Goal: Information Seeking & Learning: Find specific fact

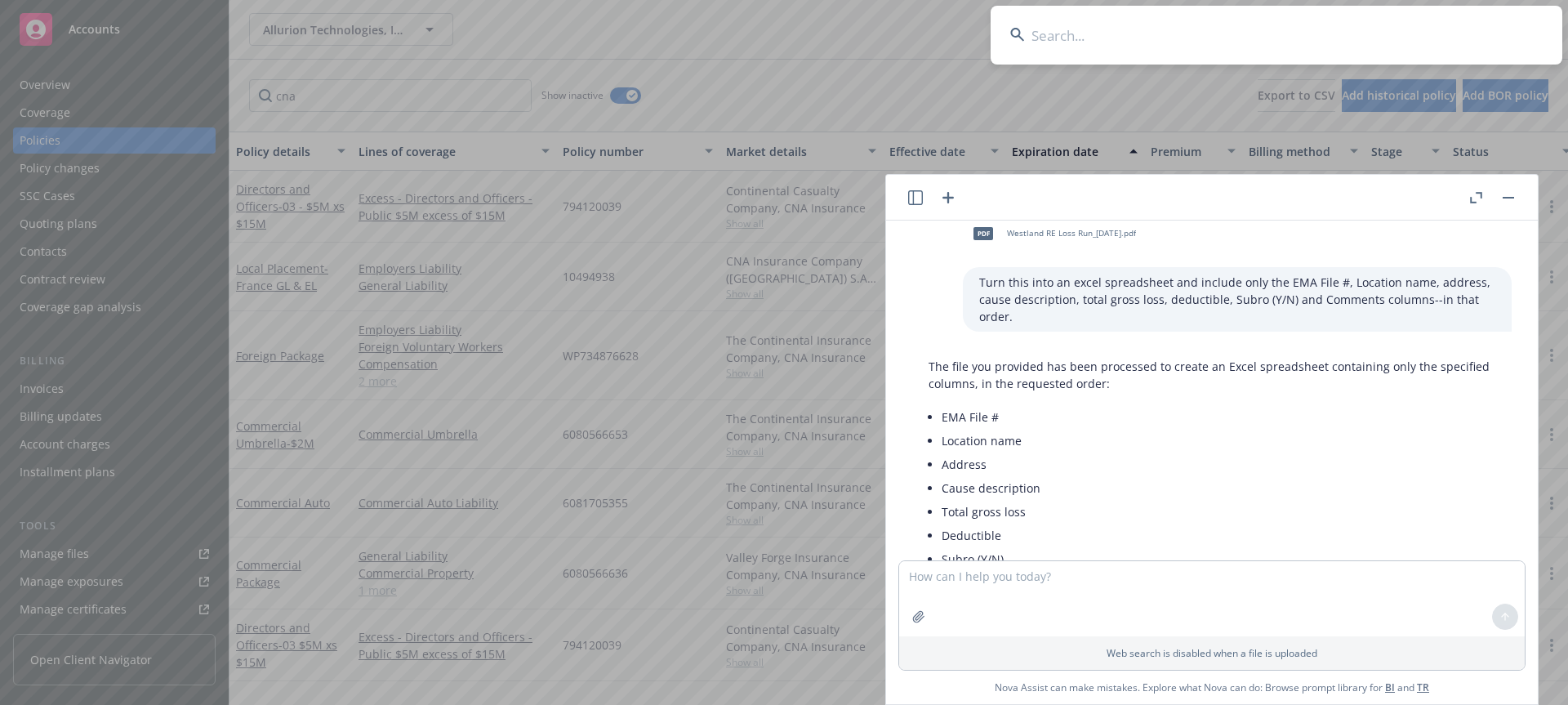
scroll to position [658, 0]
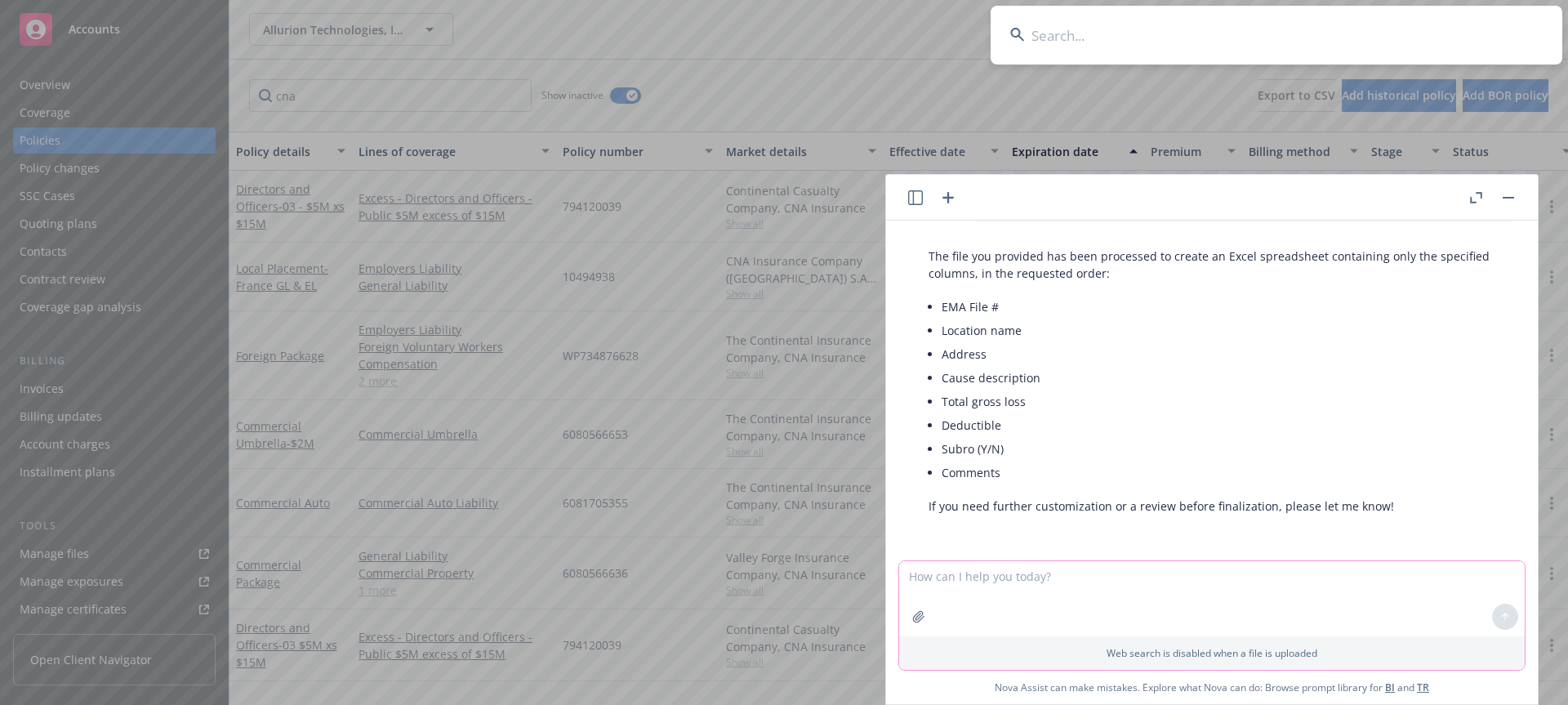
click at [1069, 589] on textarea at bounding box center [1212, 599] width 626 height 75
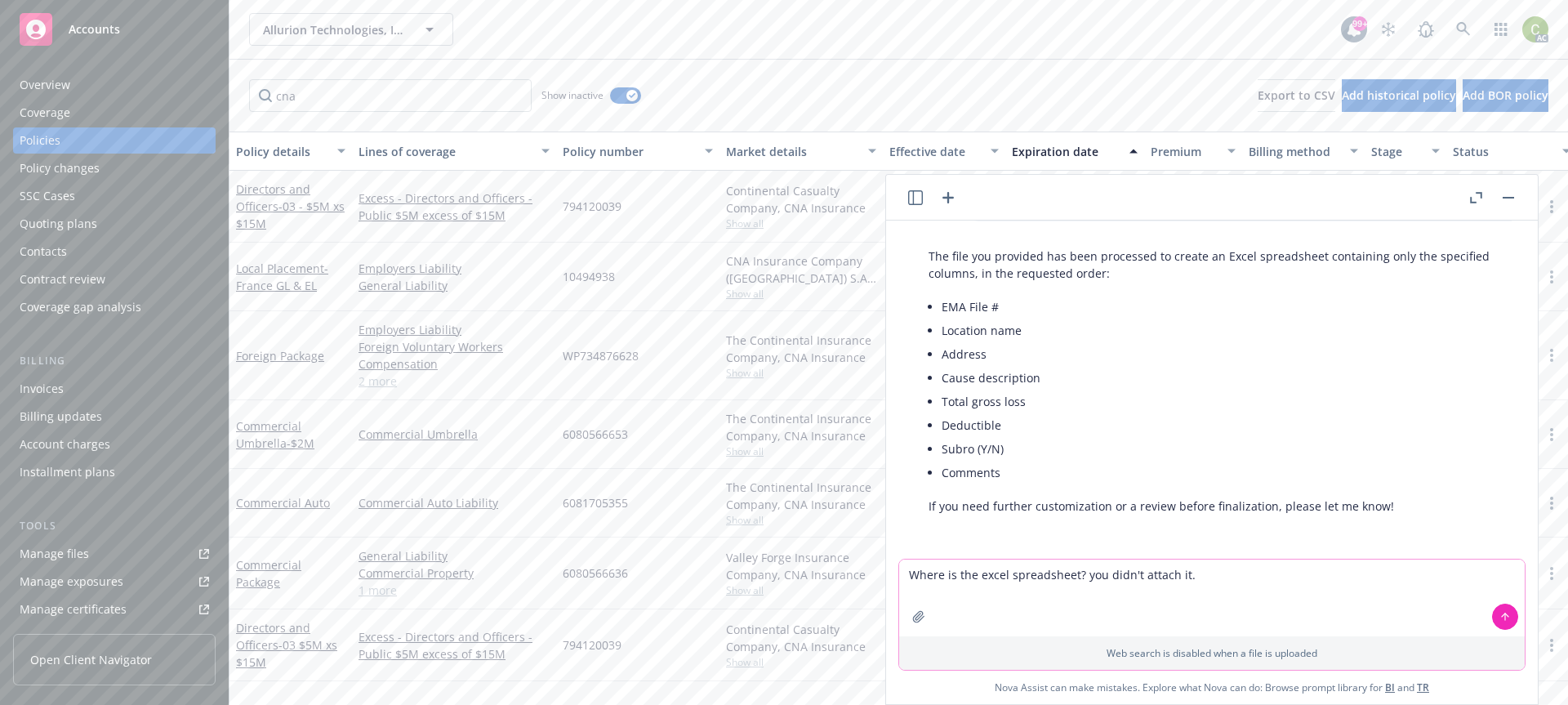
type textarea "Where is the excel spreadsheet? you didn't attach it."
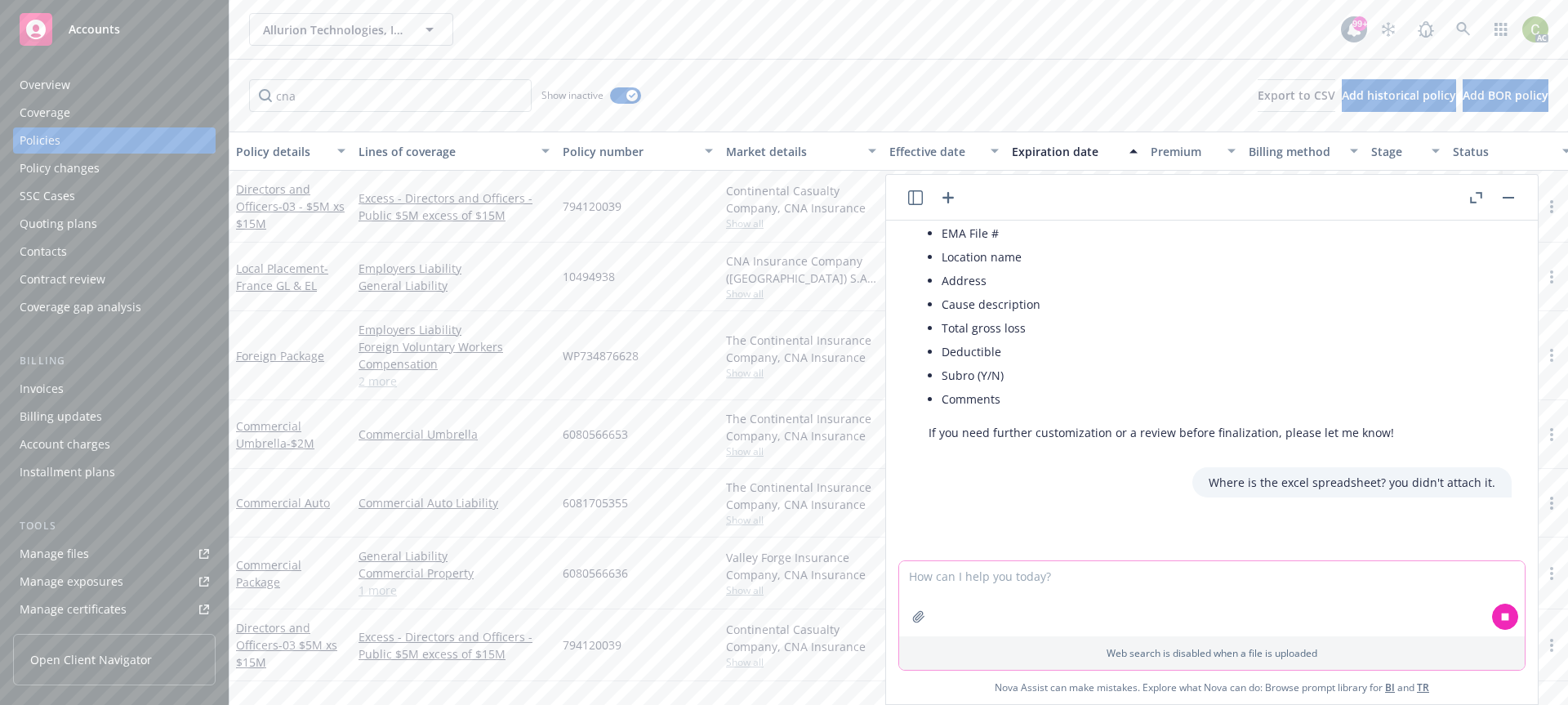
scroll to position [734, 0]
click at [1467, 33] on icon at bounding box center [1464, 29] width 15 height 15
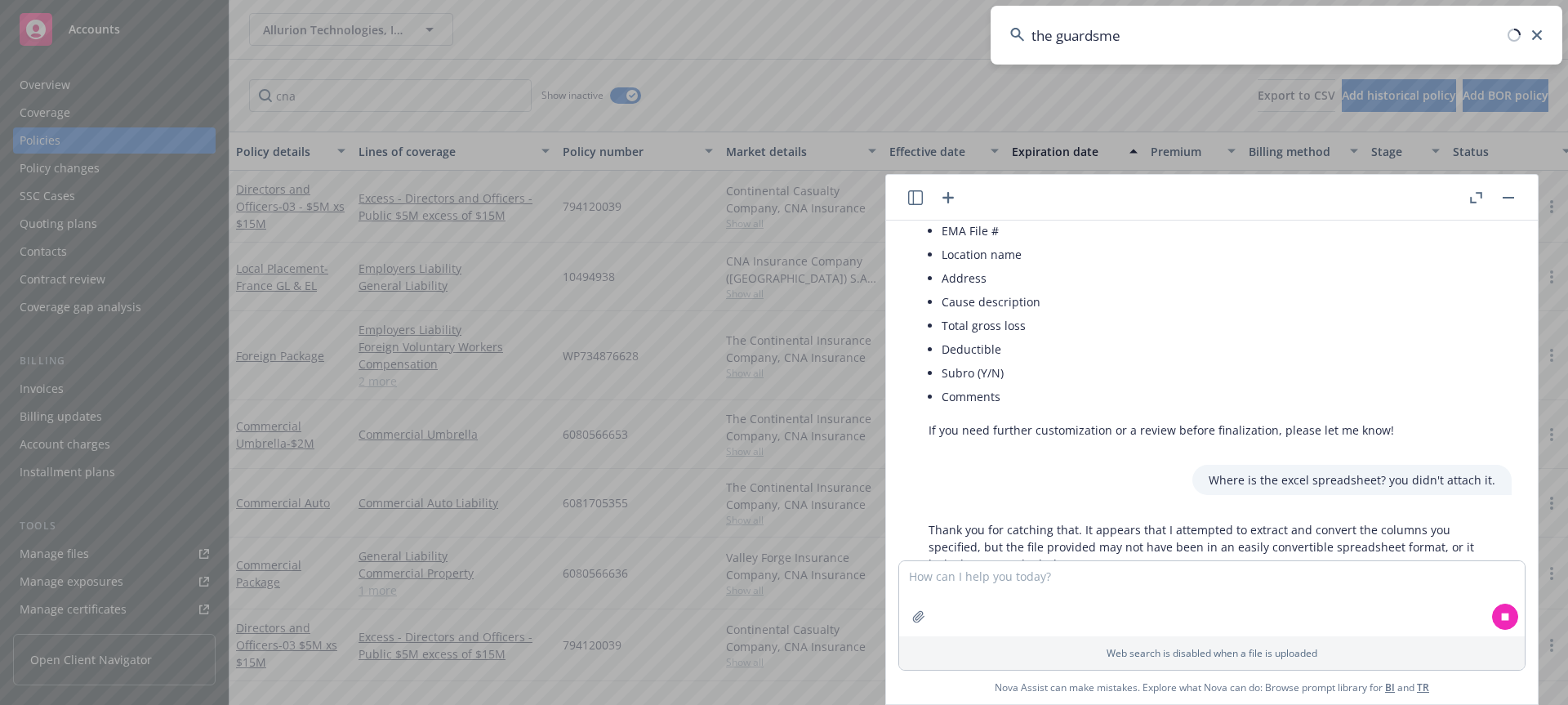
type input "the guardsmen"
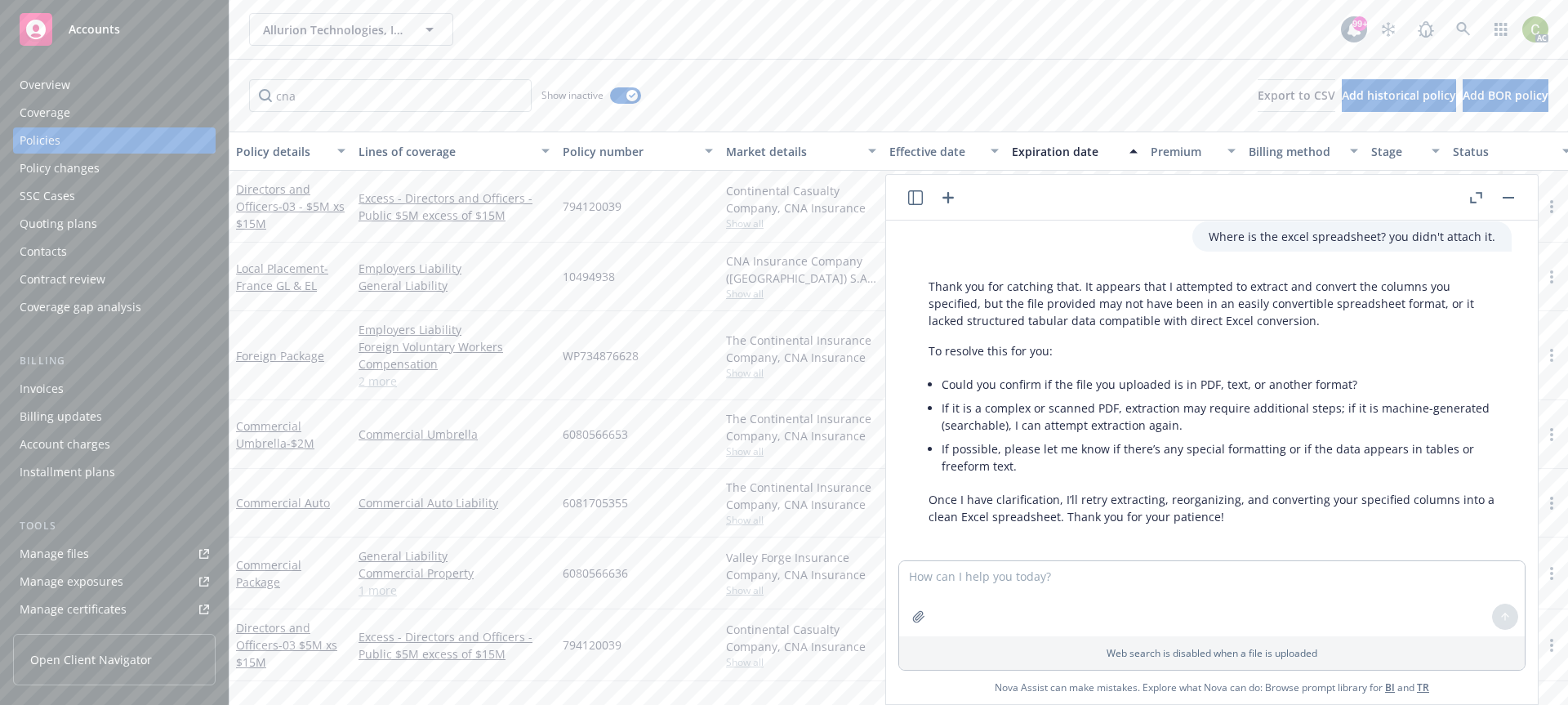
scroll to position [989, 0]
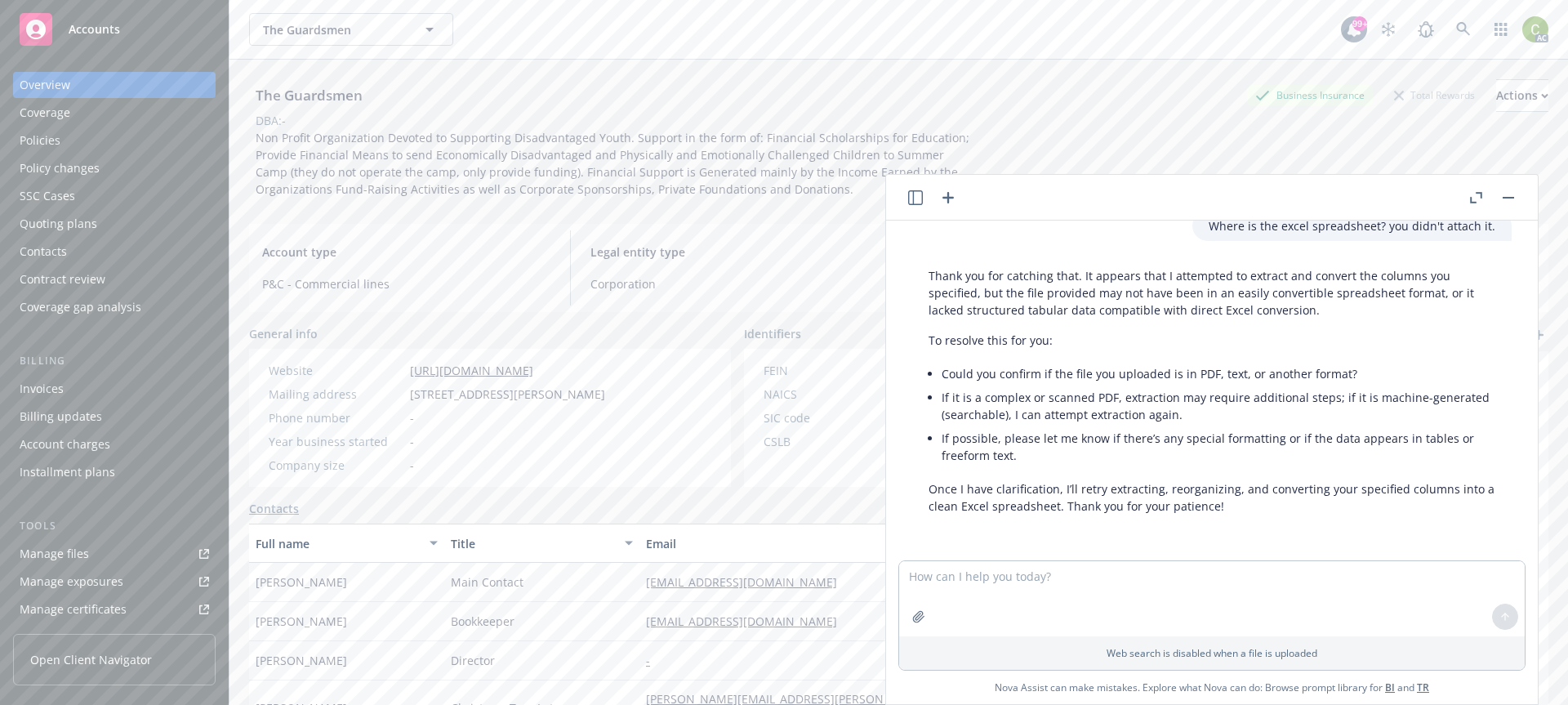
click at [1511, 203] on button "button" at bounding box center [1509, 198] width 20 height 20
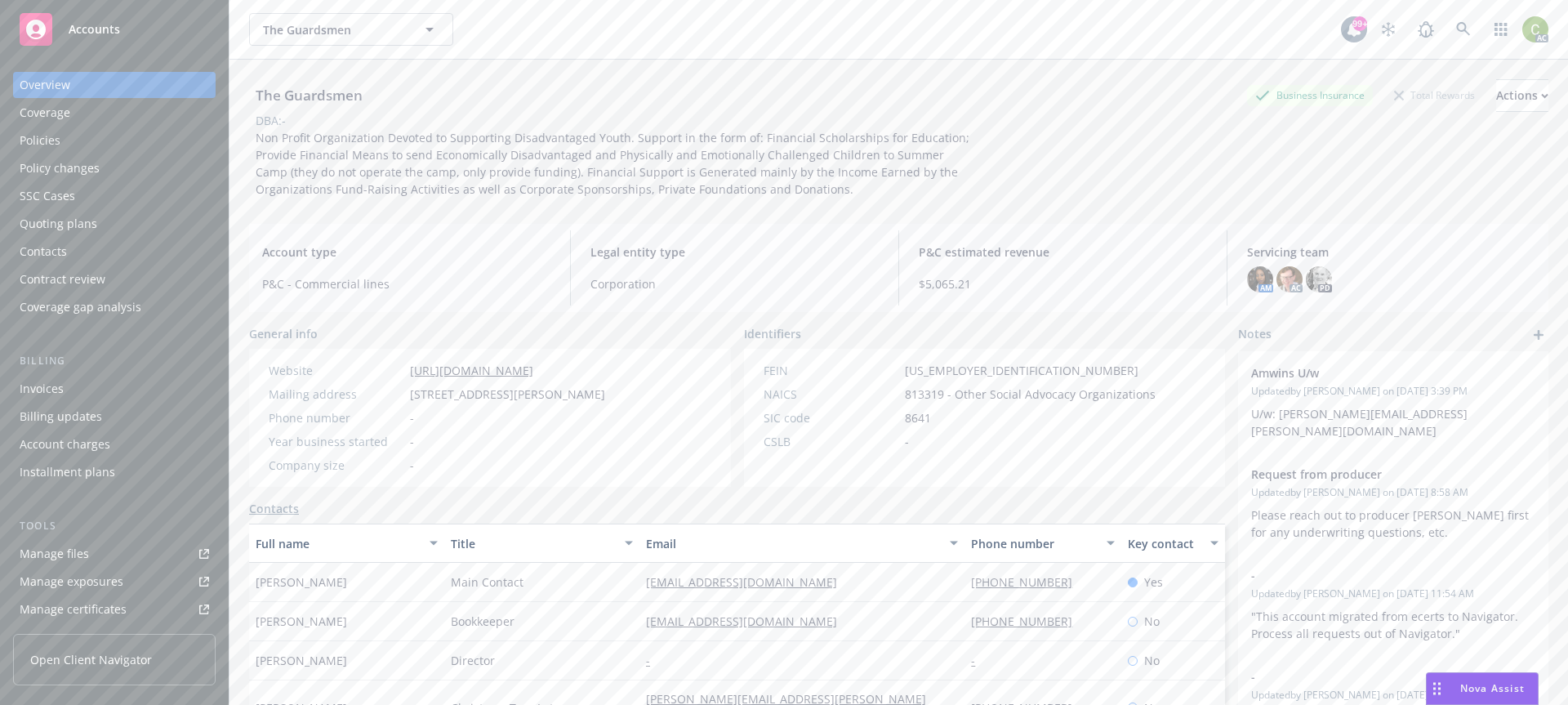
drag, startPoint x: 22, startPoint y: 141, endPoint x: 88, endPoint y: 152, distance: 66.9
click at [22, 141] on div "Policies" at bounding box center [40, 140] width 41 height 26
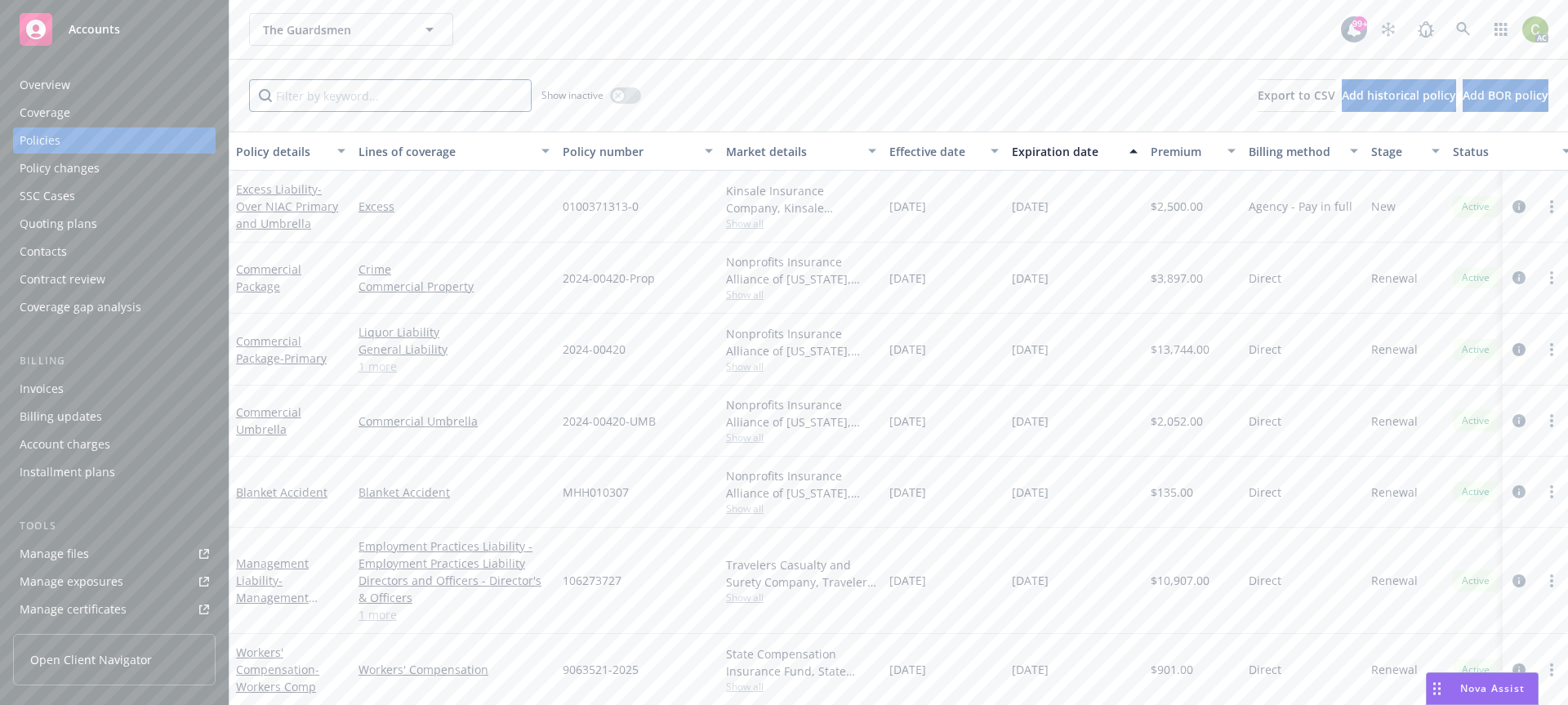
click at [451, 98] on input "Filter by keyword..." at bounding box center [390, 96] width 283 height 33
type input "g"
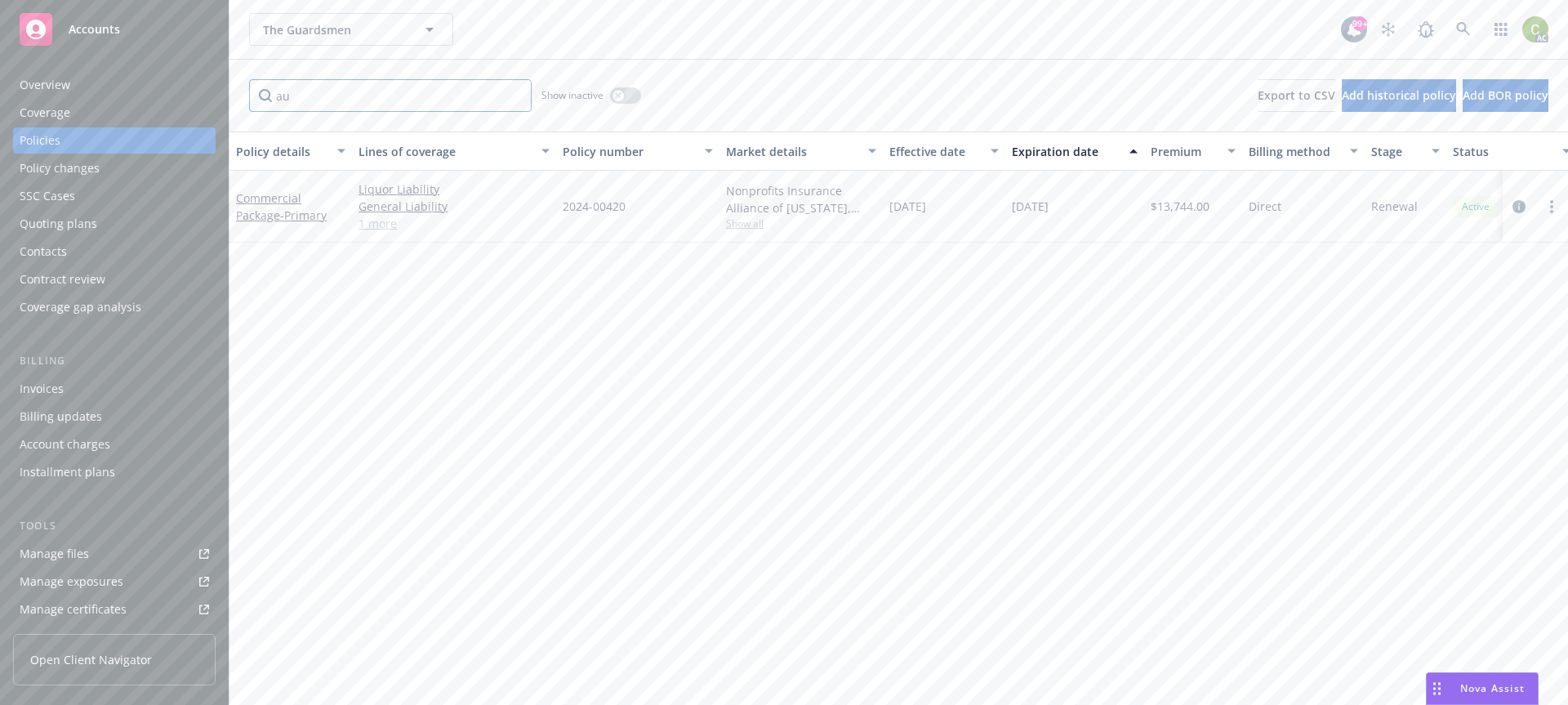
type input "au"
click at [389, 224] on link "1 more" at bounding box center [454, 223] width 191 height 18
click at [327, 94] on input "au" at bounding box center [390, 96] width 283 height 33
drag, startPoint x: 330, startPoint y: 97, endPoint x: 242, endPoint y: 98, distance: 88.0
click at [265, 98] on input "au" at bounding box center [390, 96] width 283 height 33
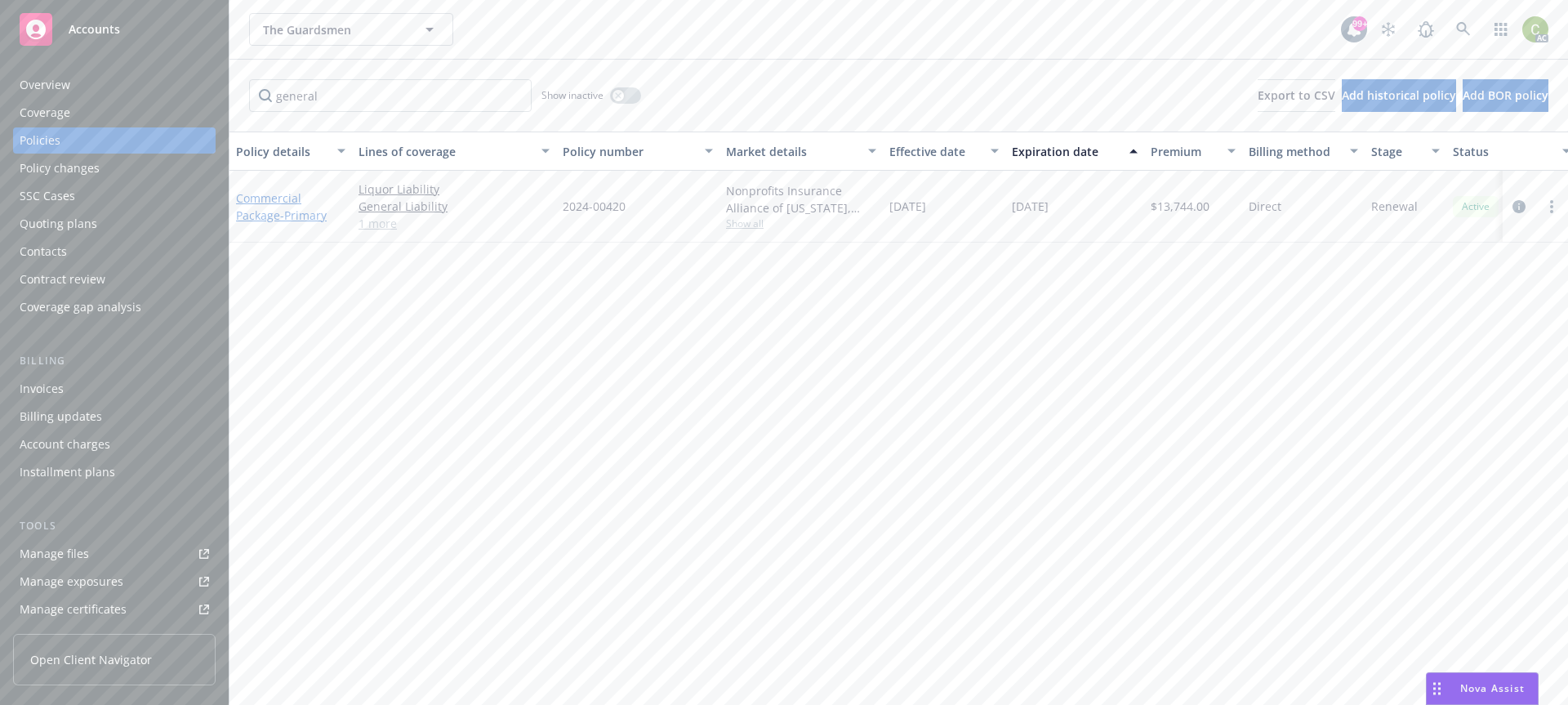
click at [273, 205] on link "Commercial Package - Primary" at bounding box center [281, 207] width 91 height 33
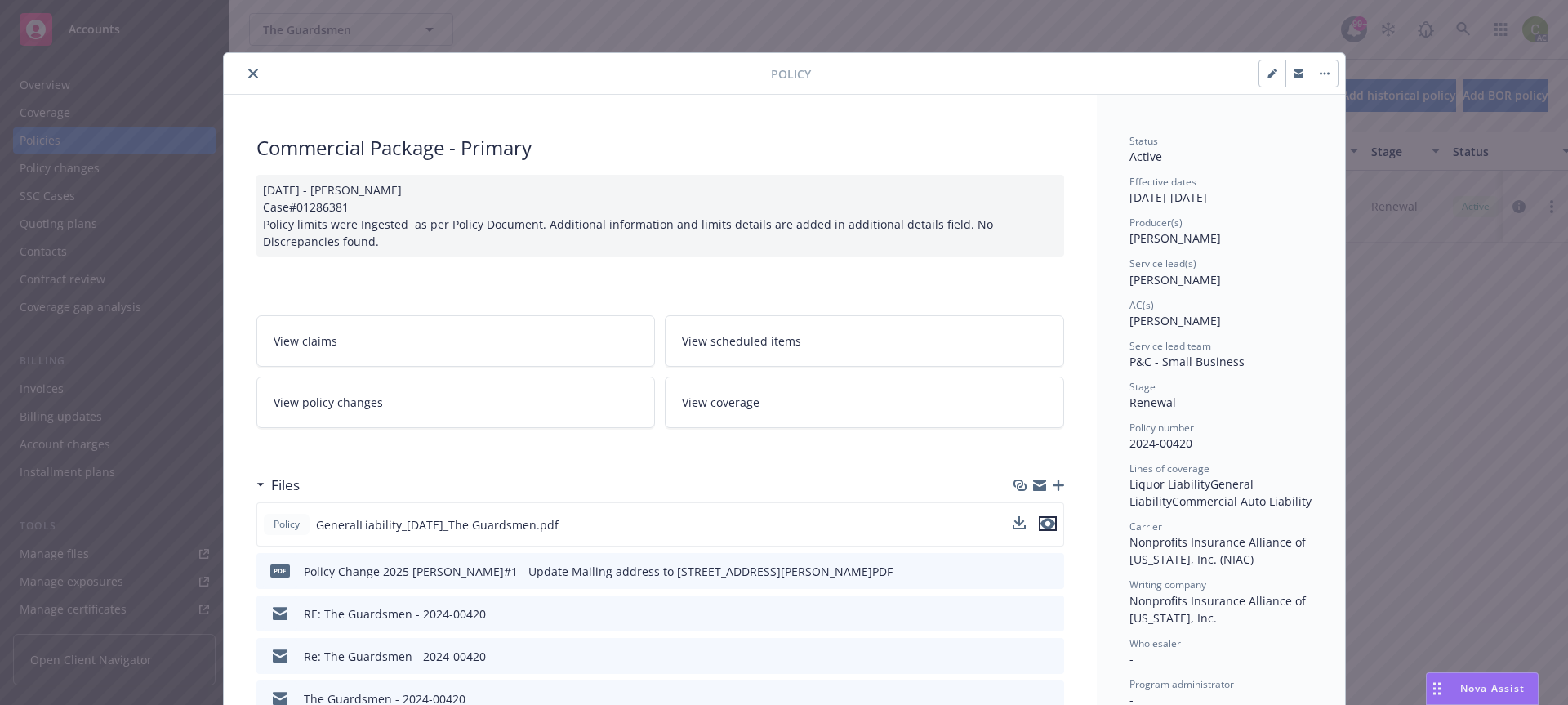
click at [1046, 529] on icon "preview file" at bounding box center [1047, 524] width 15 height 12
drag, startPoint x: 249, startPoint y: 76, endPoint x: 294, endPoint y: 101, distance: 51.5
click at [249, 76] on icon "close" at bounding box center [254, 73] width 10 height 10
drag, startPoint x: 247, startPoint y: 73, endPoint x: 258, endPoint y: 78, distance: 12.1
click at [249, 73] on icon "close" at bounding box center [254, 73] width 10 height 10
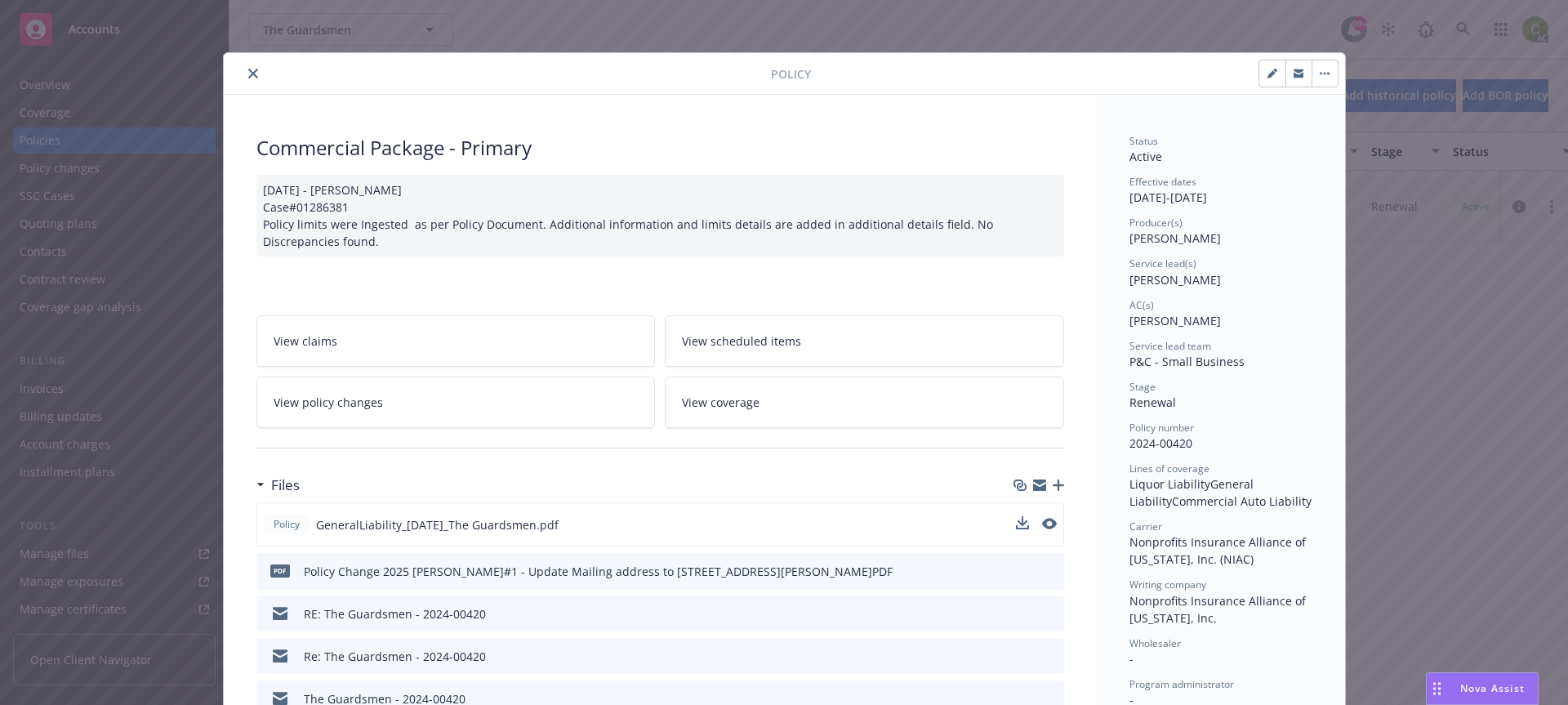
click at [249, 76] on icon "close" at bounding box center [254, 73] width 10 height 10
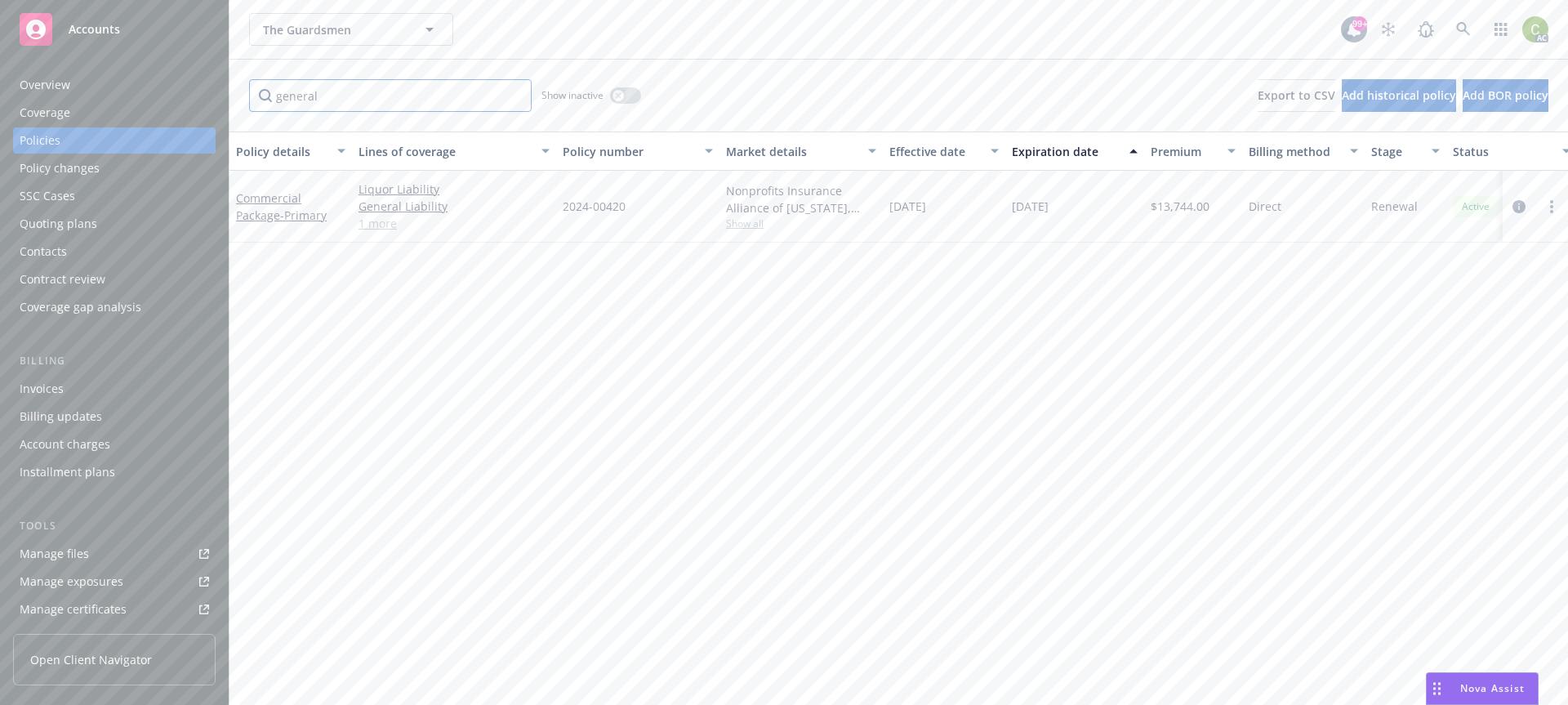
click at [407, 98] on input "general" at bounding box center [390, 96] width 283 height 33
drag, startPoint x: 207, startPoint y: 98, endPoint x: 136, endPoint y: 109, distance: 71.8
click at [173, 98] on div "Accounts Overview Coverage Policies Policy changes SSC Cases Quoting plans Cont…" at bounding box center [784, 352] width 1568 height 705
type input "u"
